Goal: Task Accomplishment & Management: Manage account settings

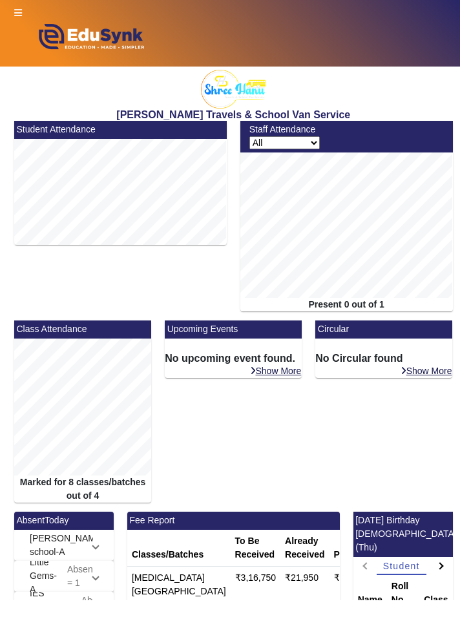
click at [17, 10] on icon at bounding box center [18, 12] width 8 height 9
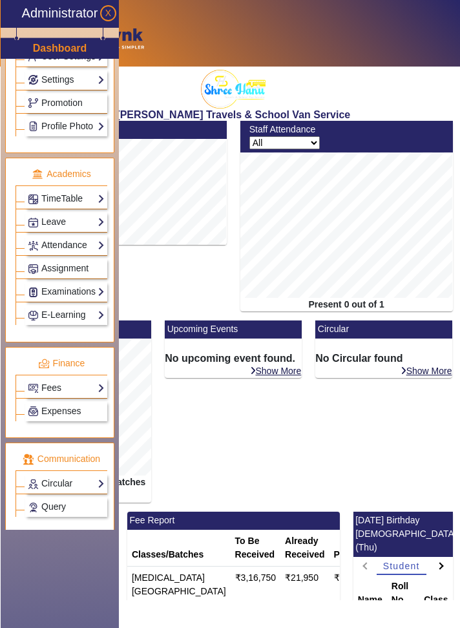
scroll to position [417, 0]
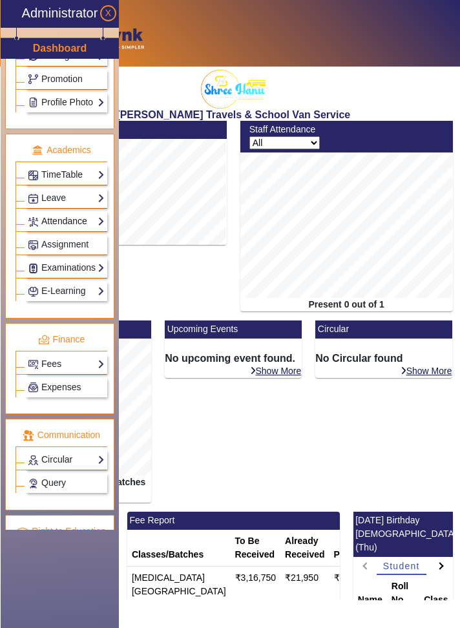
click at [103, 216] on link "Attendance" at bounding box center [66, 221] width 77 height 15
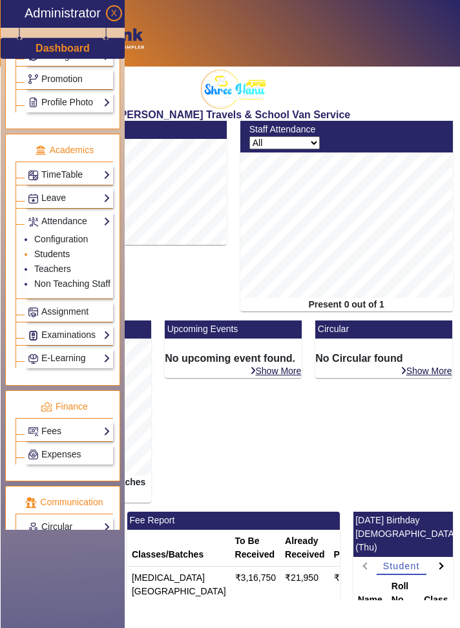
click at [64, 251] on link "Students" at bounding box center [52, 254] width 36 height 10
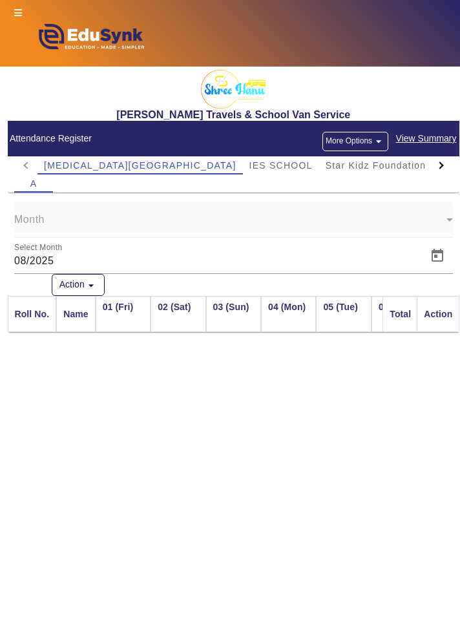
scroll to position [0, 1420]
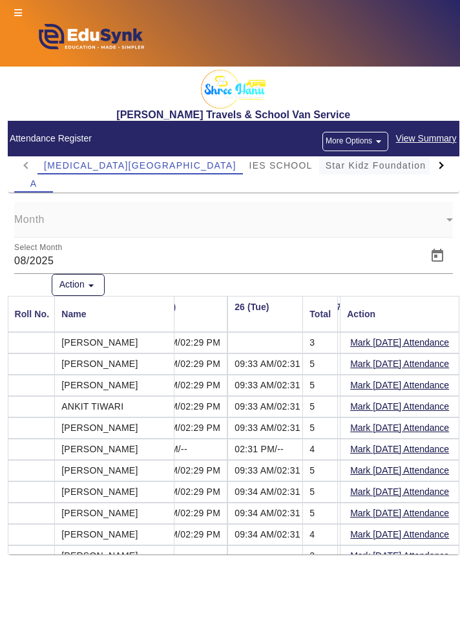
click at [352, 168] on span "Star Kidz Foundation School" at bounding box center [394, 165] width 136 height 9
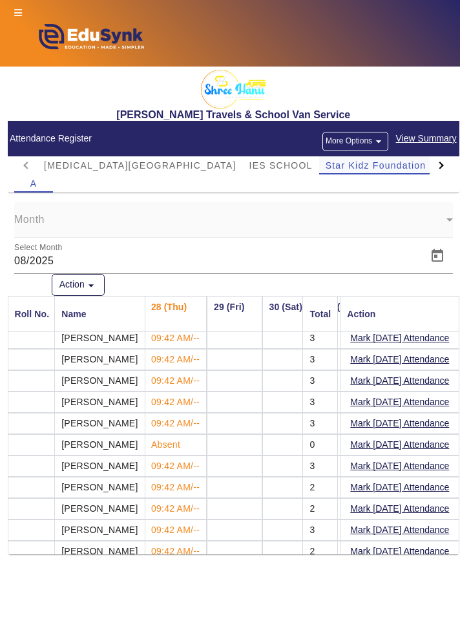
scroll to position [0, 1576]
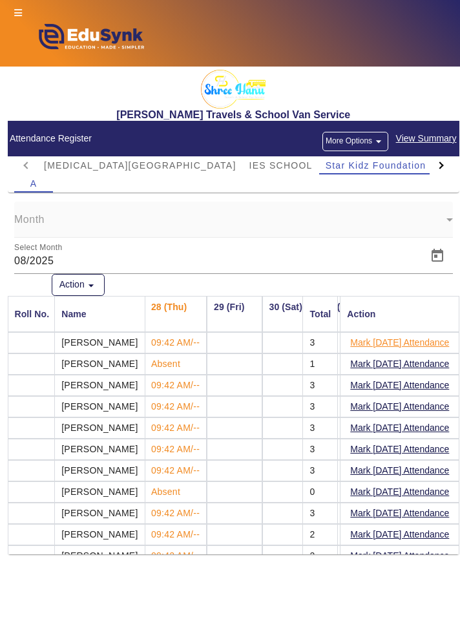
click at [440, 341] on button "Mark [DATE] Attendance" at bounding box center [399, 343] width 101 height 16
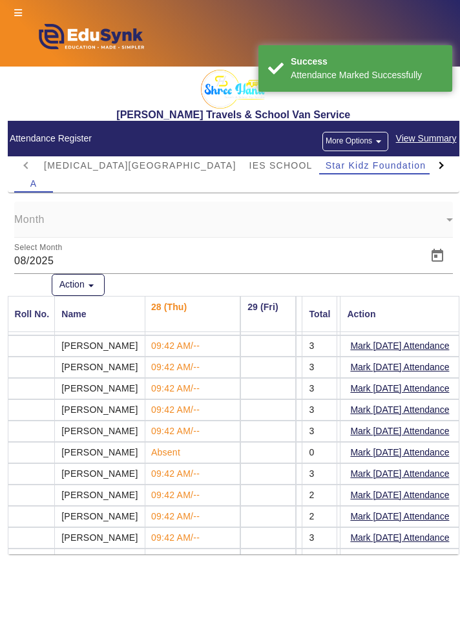
scroll to position [50, 1576]
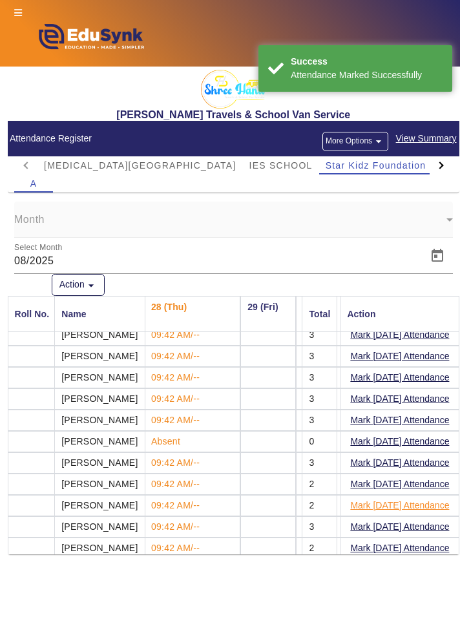
click at [425, 503] on button "Mark [DATE] Attendance" at bounding box center [399, 506] width 101 height 16
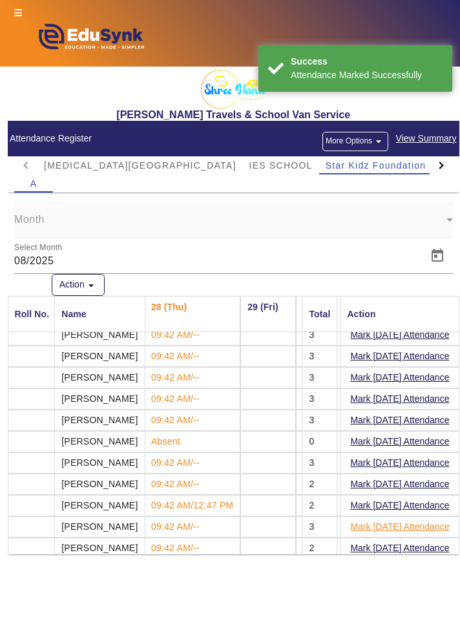
click at [430, 523] on button "Mark [DATE] Attendance" at bounding box center [399, 527] width 101 height 16
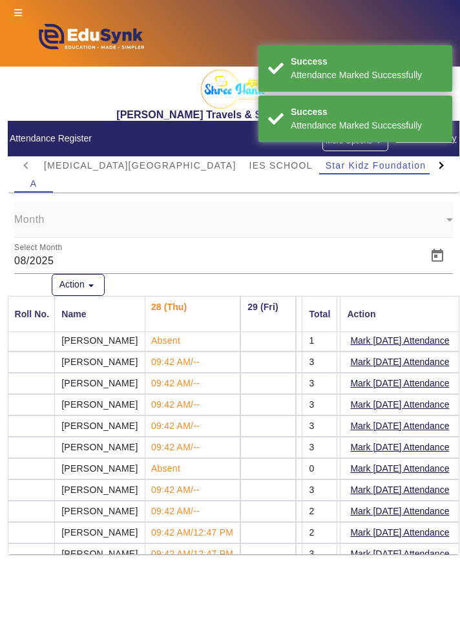
scroll to position [0, 1576]
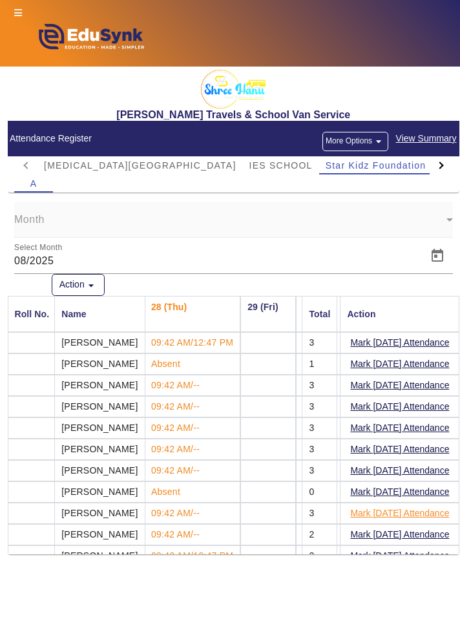
click at [427, 508] on button "Mark [DATE] Attendance" at bounding box center [399, 513] width 101 height 16
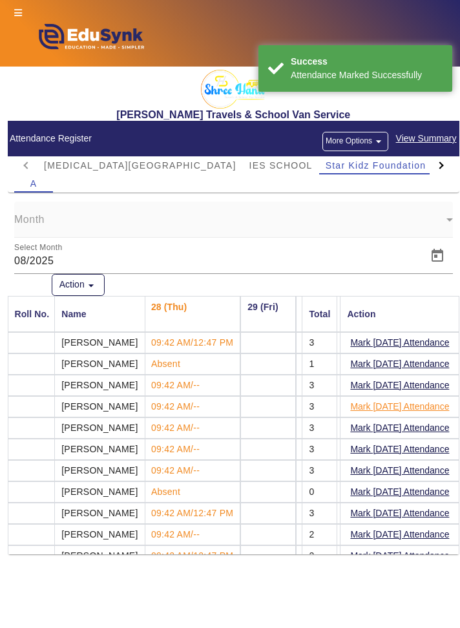
click at [434, 408] on button "Mark [DATE] Attendance" at bounding box center [399, 407] width 101 height 16
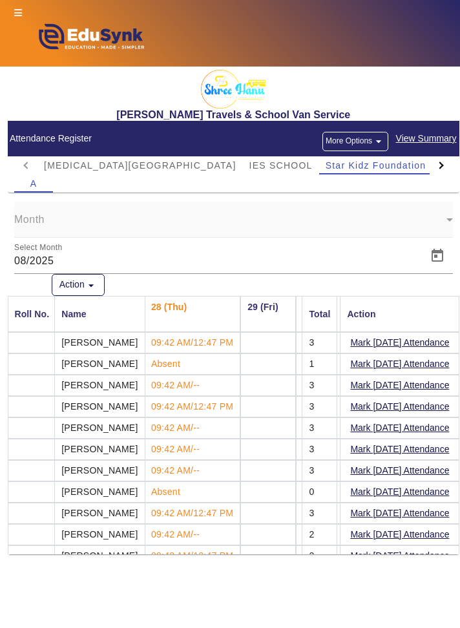
scroll to position [50, 1576]
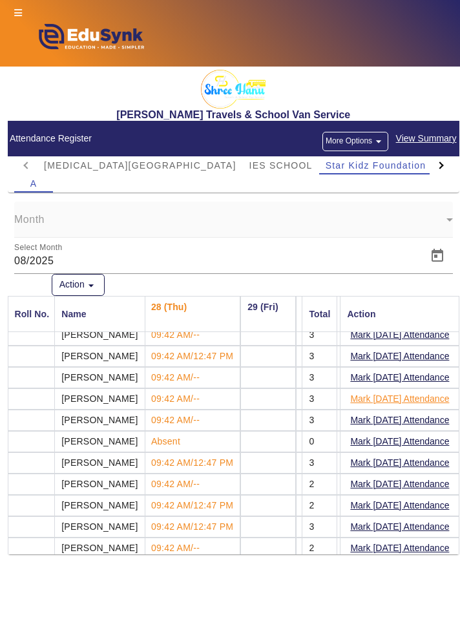
click at [420, 400] on button "Mark [DATE] Attendance" at bounding box center [399, 399] width 101 height 16
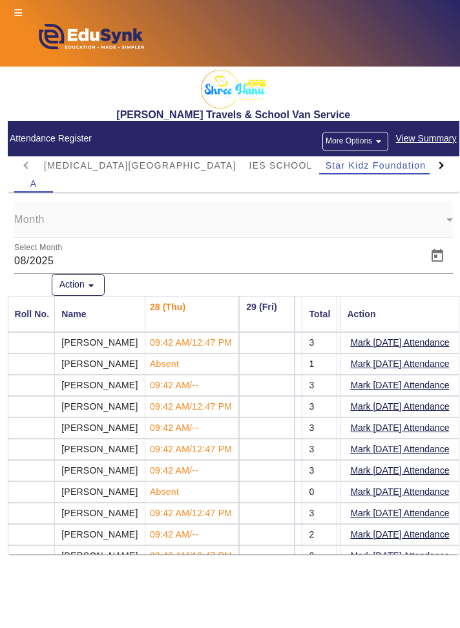
scroll to position [0, 1577]
click at [450, 160] on div at bounding box center [441, 165] width 23 height 18
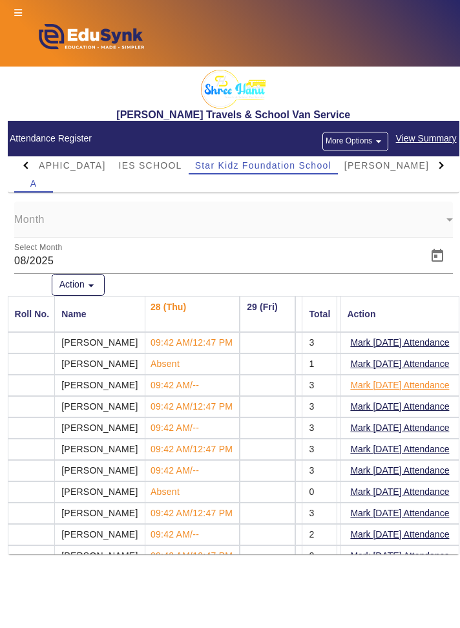
click at [424, 389] on button "Mark [DATE] Attendance" at bounding box center [399, 385] width 101 height 16
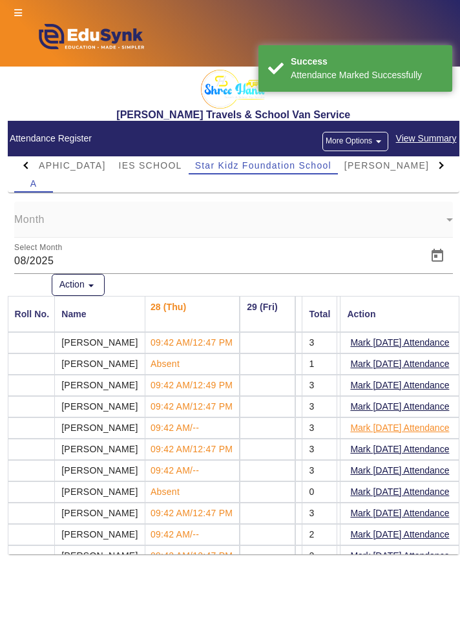
click at [416, 429] on button "Mark [DATE] Attendance" at bounding box center [399, 428] width 101 height 16
click at [426, 469] on button "Mark [DATE] Attendance" at bounding box center [399, 471] width 101 height 16
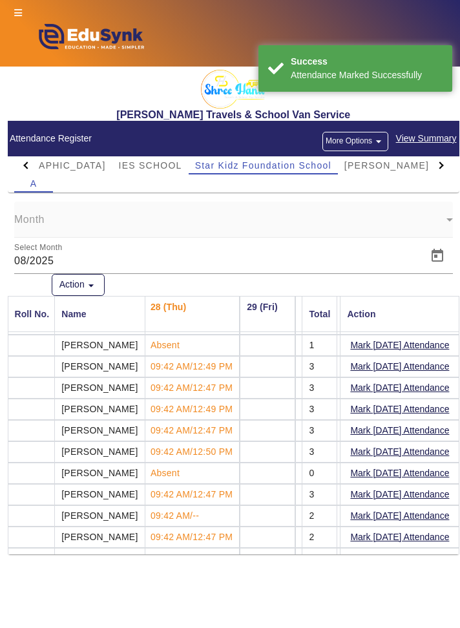
scroll to position [50, 1577]
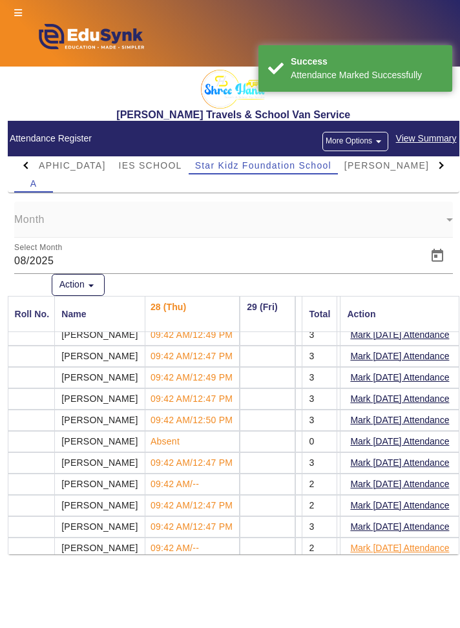
click at [414, 544] on button "Mark [DATE] Attendance" at bounding box center [399, 548] width 101 height 16
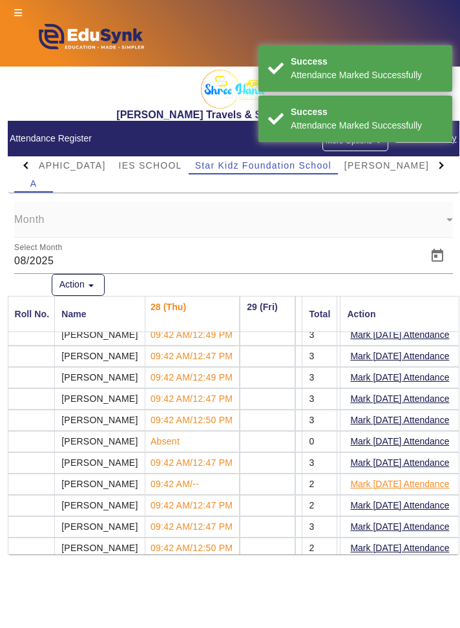
click at [432, 483] on button "Mark [DATE] Attendance" at bounding box center [399, 484] width 101 height 16
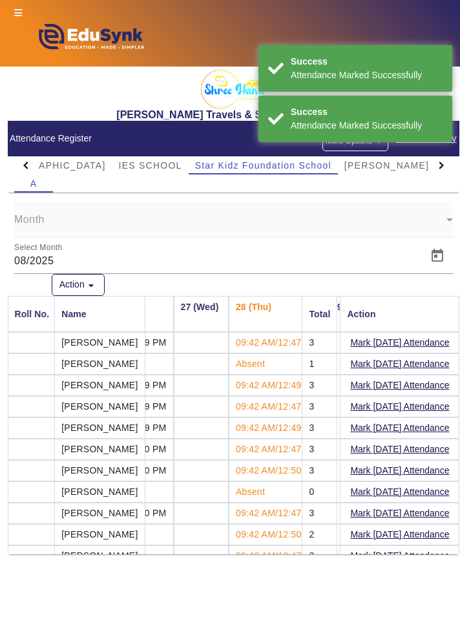
scroll to position [0, 1492]
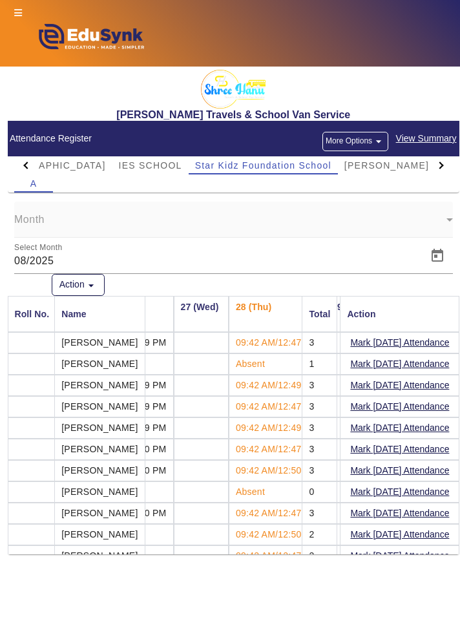
click at [437, 169] on div at bounding box center [441, 165] width 23 height 18
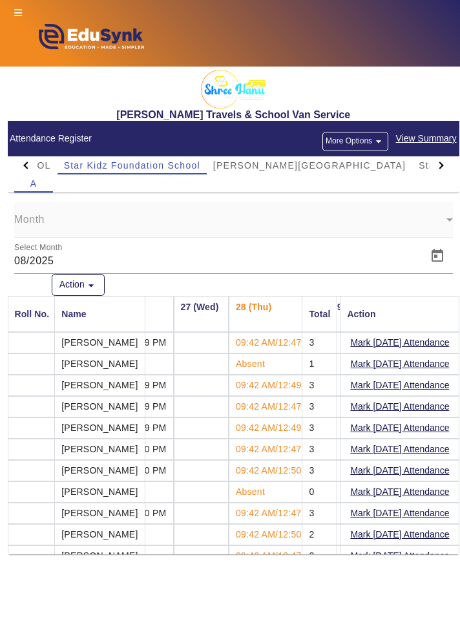
click at [441, 169] on div at bounding box center [441, 165] width 23 height 18
click at [445, 165] on div at bounding box center [441, 165] width 23 height 18
click at [447, 167] on div at bounding box center [441, 165] width 23 height 18
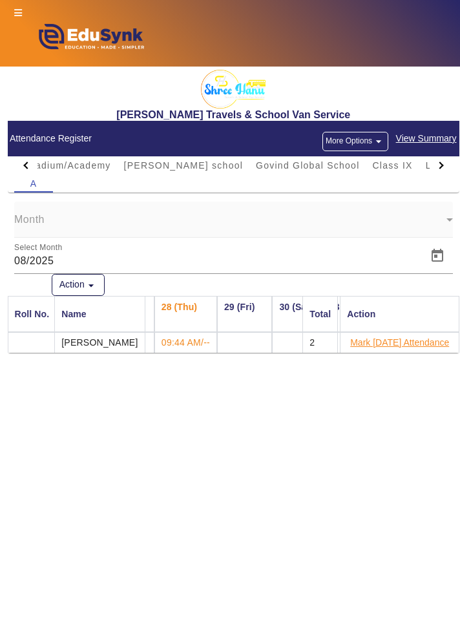
click at [442, 343] on button "Mark [DATE] Attendance" at bounding box center [399, 343] width 101 height 16
